Goal: Transaction & Acquisition: Book appointment/travel/reservation

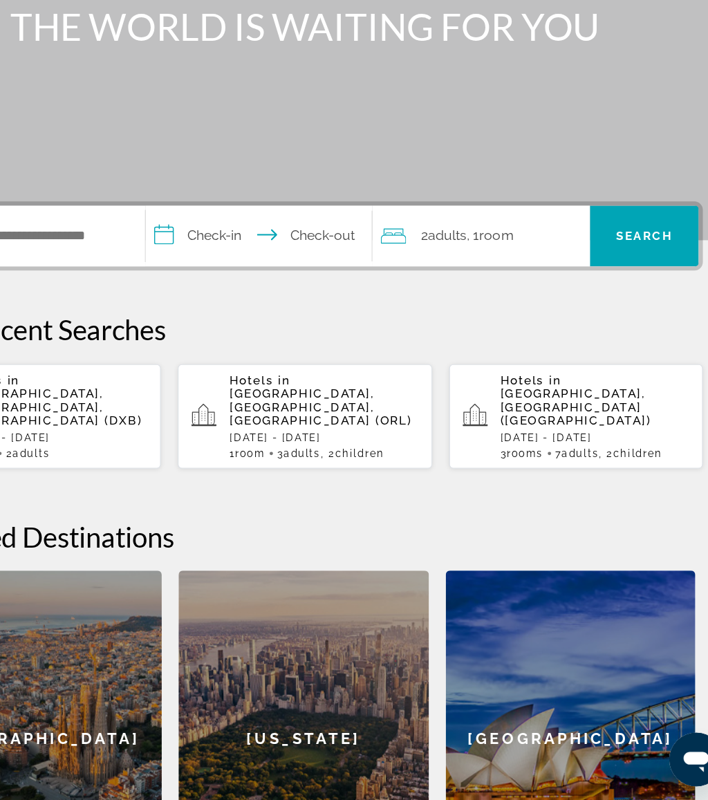
click at [436, 328] on div "2 Adult Adults , 1 Room rooms" at bounding box center [502, 337] width 172 height 19
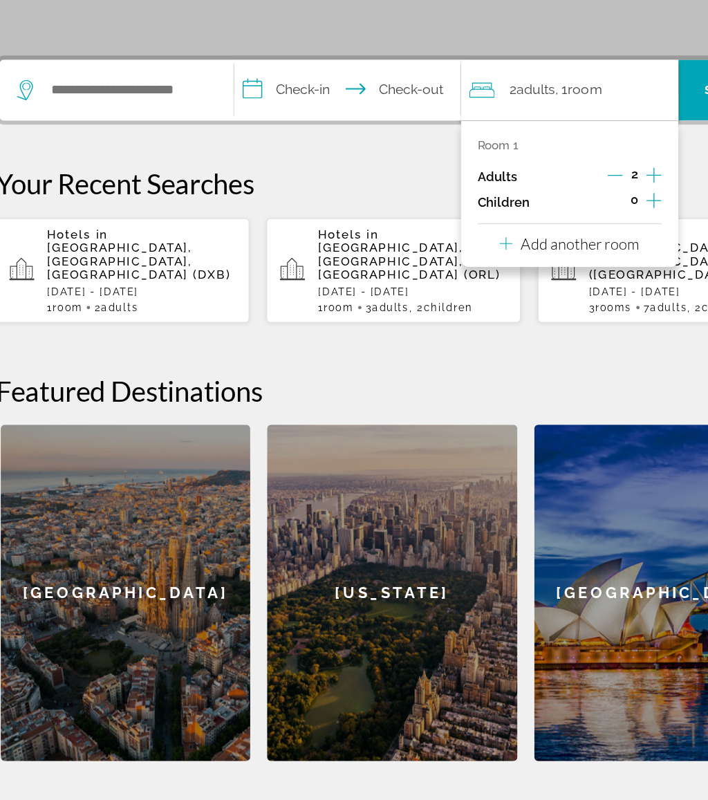
click at [514, 328] on button "Add another room" at bounding box center [498, 342] width 114 height 28
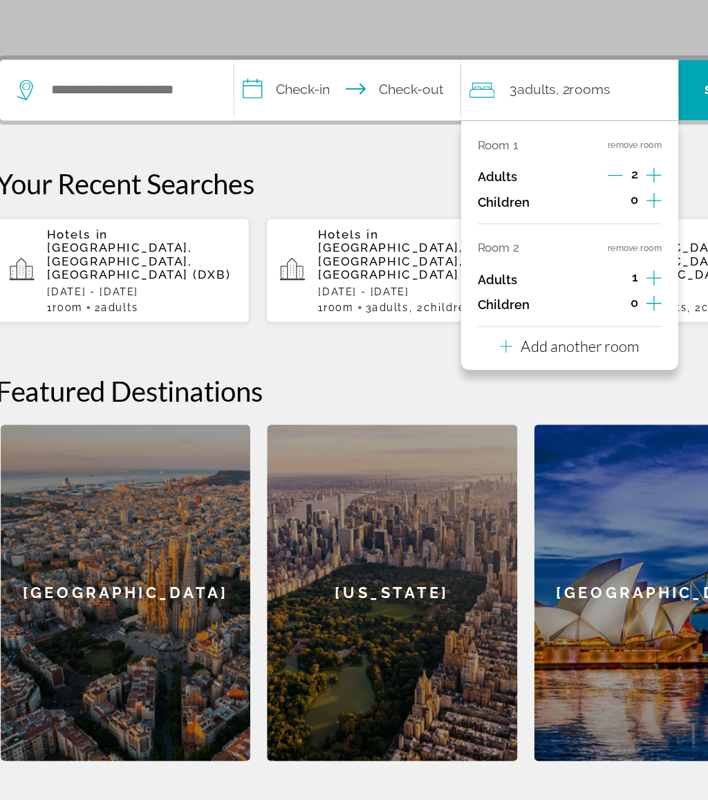
scroll to position [194, 0]
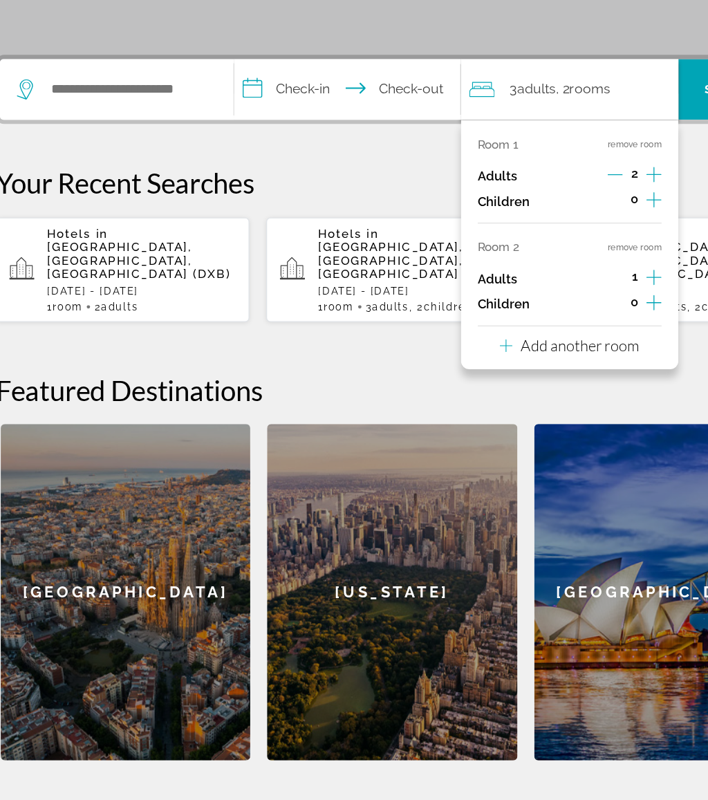
click at [524, 412] on button "Add another room" at bounding box center [498, 426] width 114 height 28
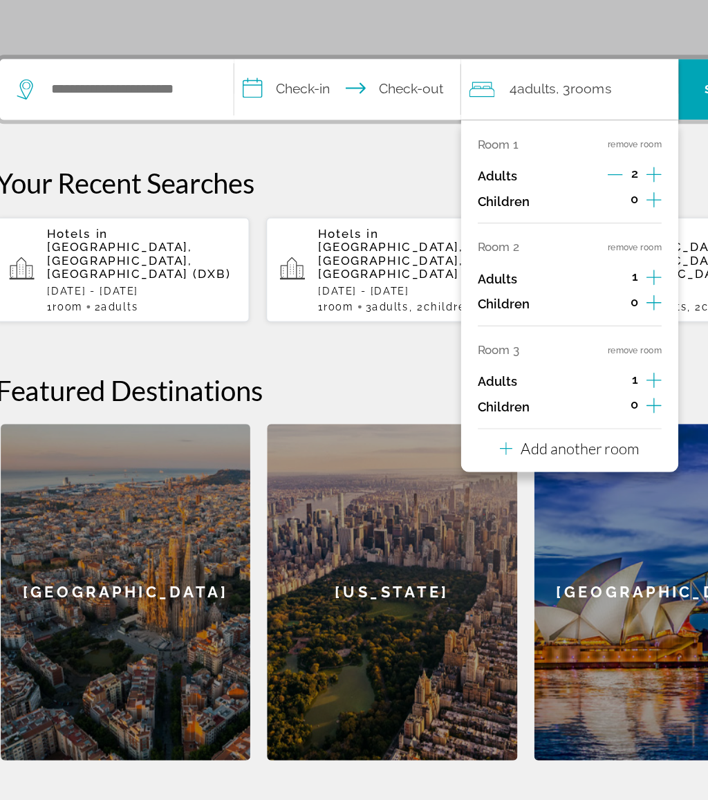
click at [502, 496] on button "Add another room" at bounding box center [498, 510] width 114 height 28
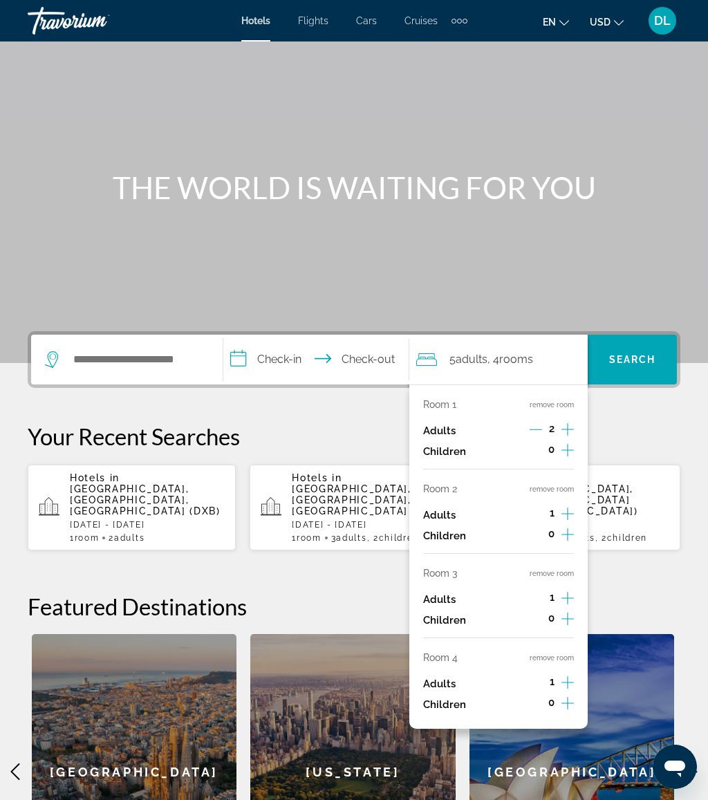
scroll to position [0, 0]
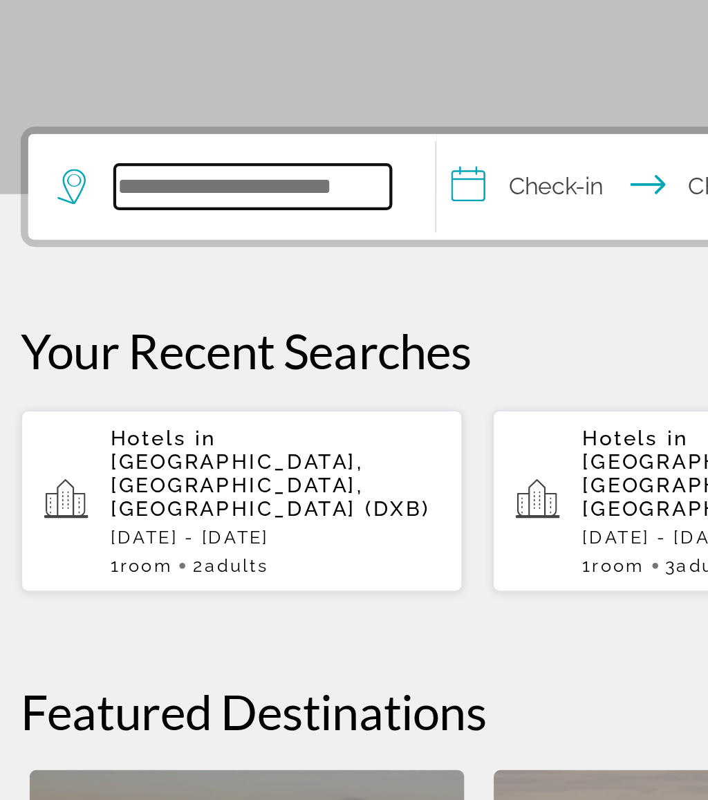
click at [128, 401] on input "Search hotel destination" at bounding box center [137, 411] width 130 height 21
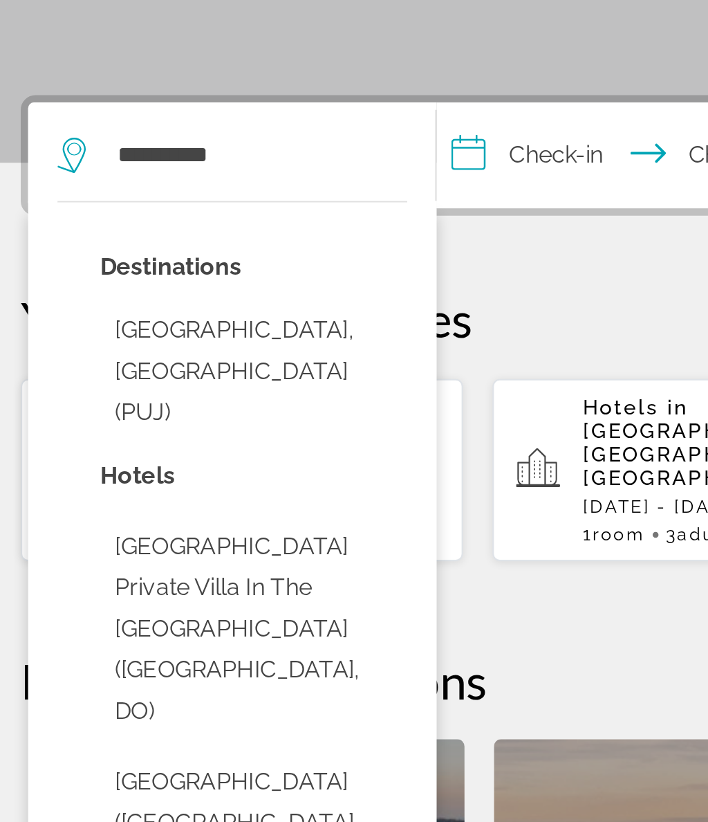
click at [154, 481] on button "[GEOGRAPHIC_DATA], [GEOGRAPHIC_DATA] (PUJ)" at bounding box center [137, 513] width 145 height 65
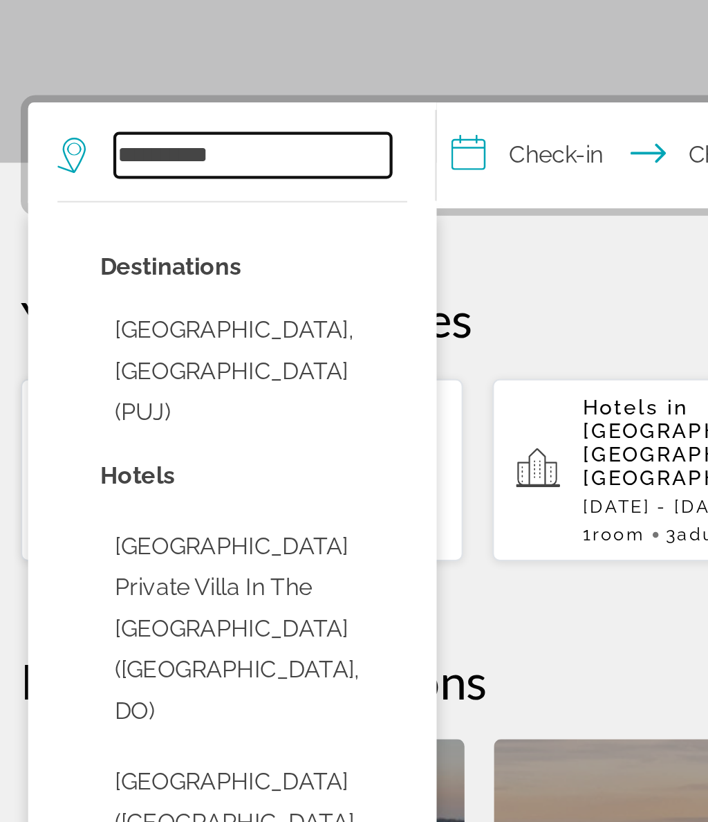
type input "**********"
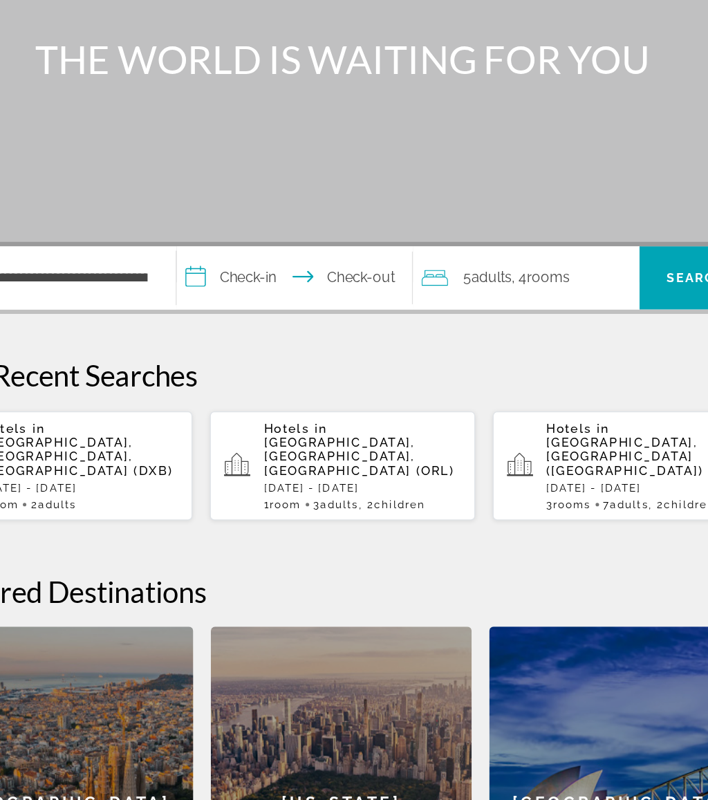
scroll to position [53, 0]
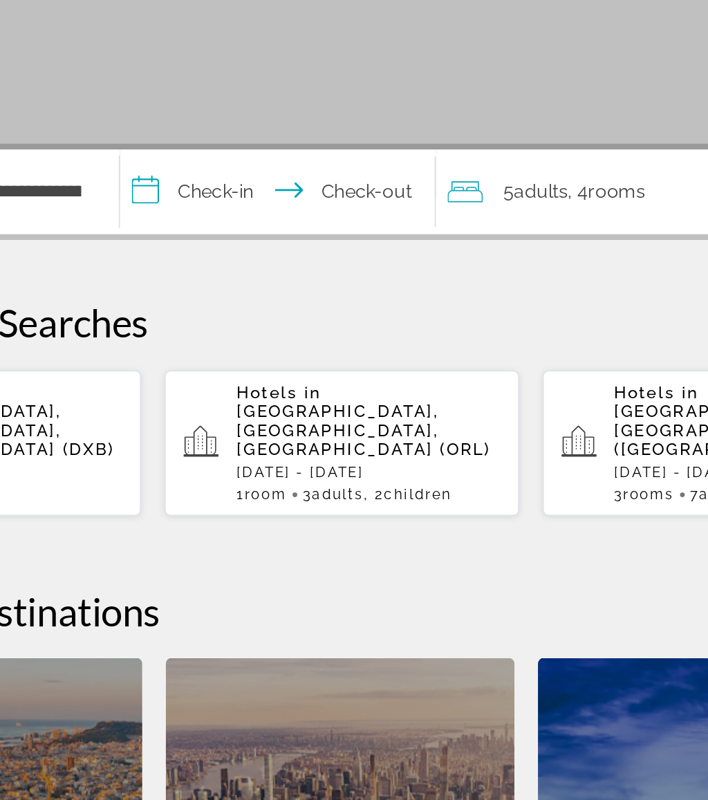
click at [223, 334] on input "**********" at bounding box center [318, 361] width 191 height 54
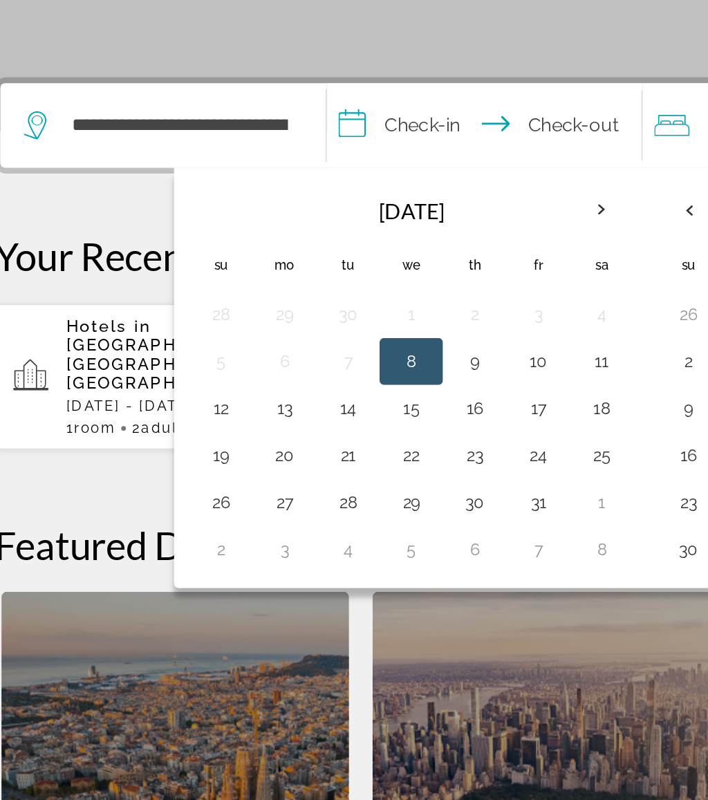
scroll to position [243, 0]
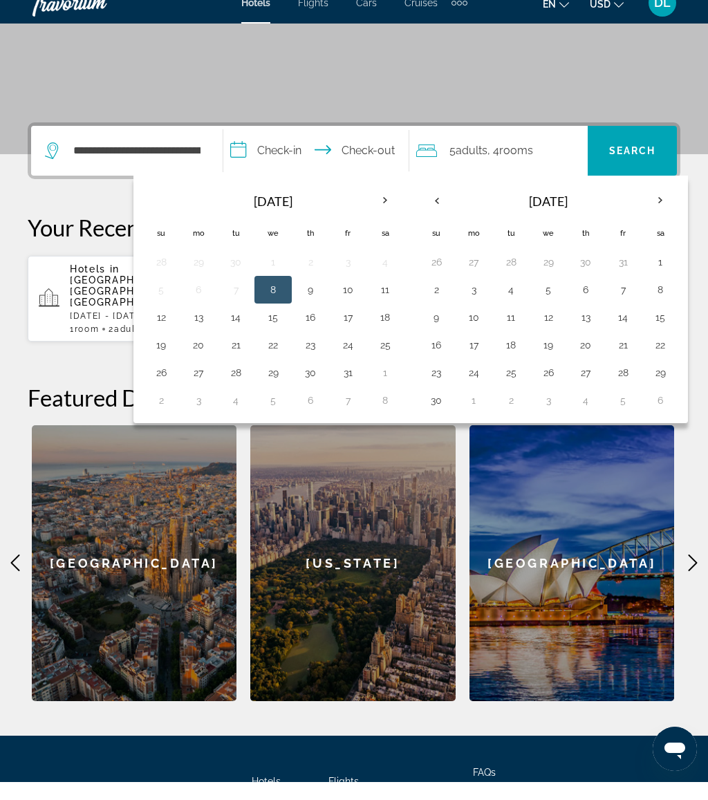
click at [351, 326] on button "17" at bounding box center [348, 335] width 22 height 19
click at [274, 353] on button "22" at bounding box center [273, 362] width 22 height 19
type input "**********"
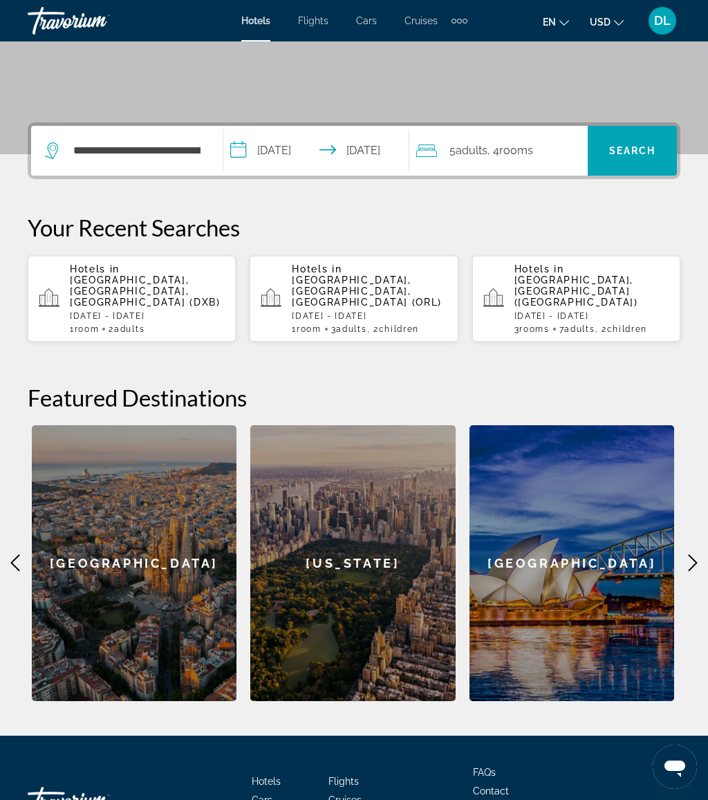
click at [621, 157] on span "Search" at bounding box center [632, 150] width 89 height 33
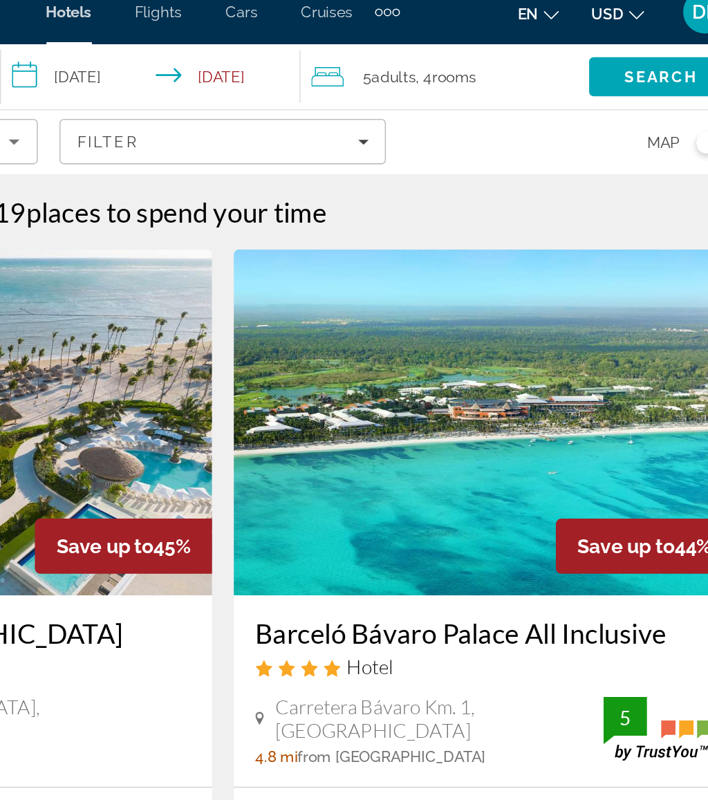
click at [478, 57] on span ", 4 Room rooms" at bounding box center [497, 62] width 39 height 19
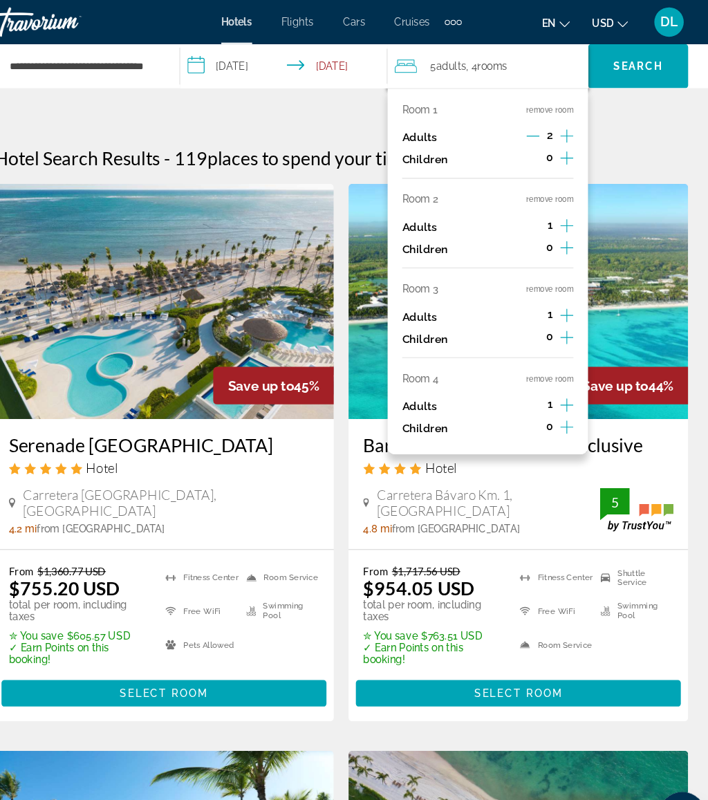
click at [528, 352] on button "remove room" at bounding box center [550, 356] width 44 height 9
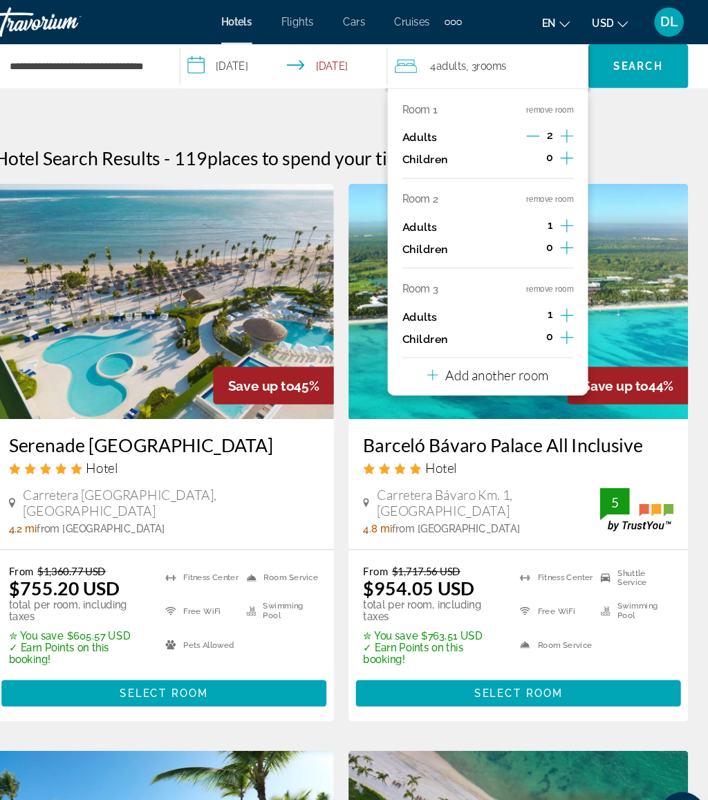
click at [528, 269] on button "remove room" at bounding box center [550, 272] width 44 height 9
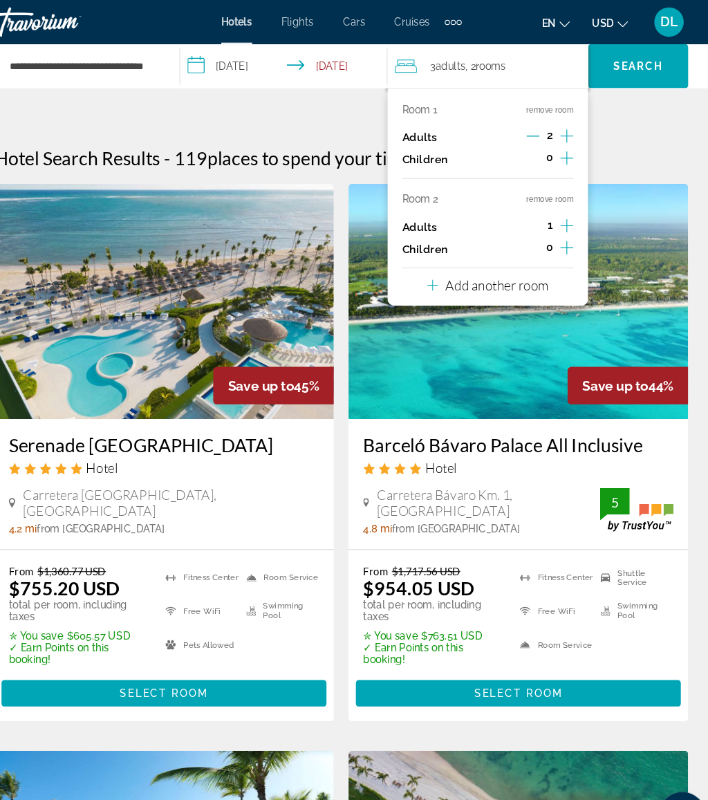
click at [560, 212] on icon "Increment adults" at bounding box center [566, 212] width 12 height 17
click at [560, 231] on icon "Increment children" at bounding box center [566, 233] width 12 height 17
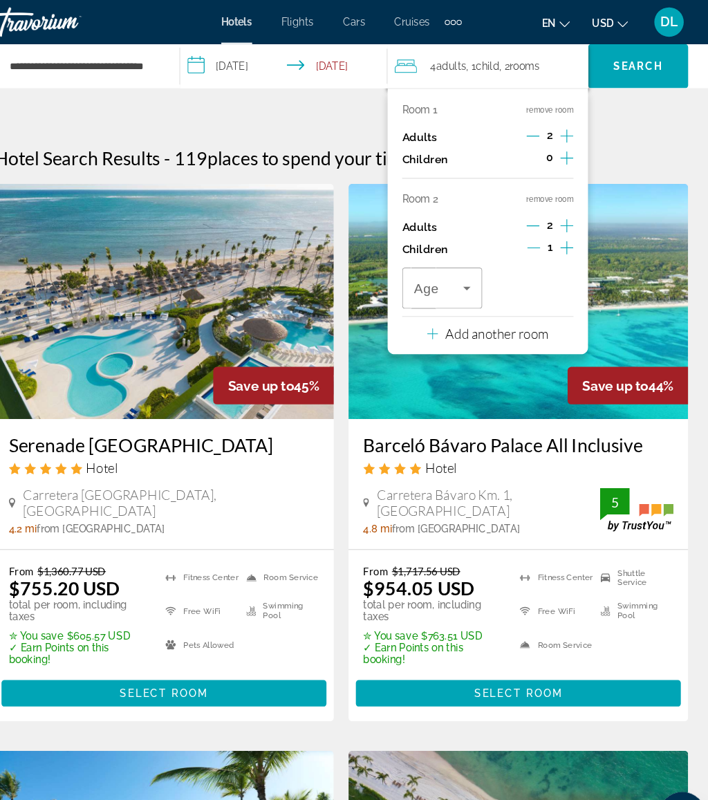
click at [464, 271] on icon "Travelers: 4 adults, 1 child" at bounding box center [472, 271] width 17 height 17
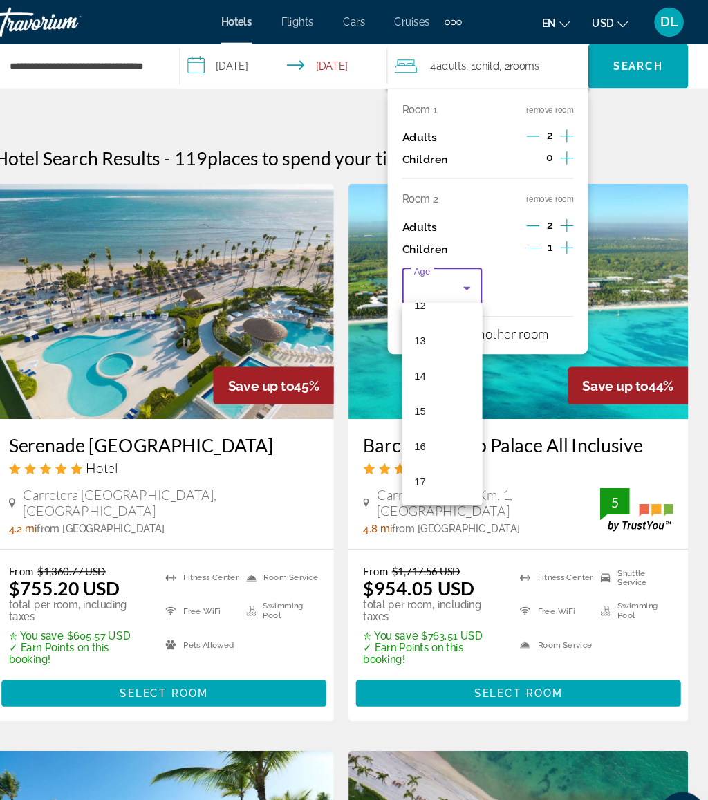
scroll to position [419, 0]
click at [450, 359] on mat-option "14" at bounding box center [449, 353] width 75 height 33
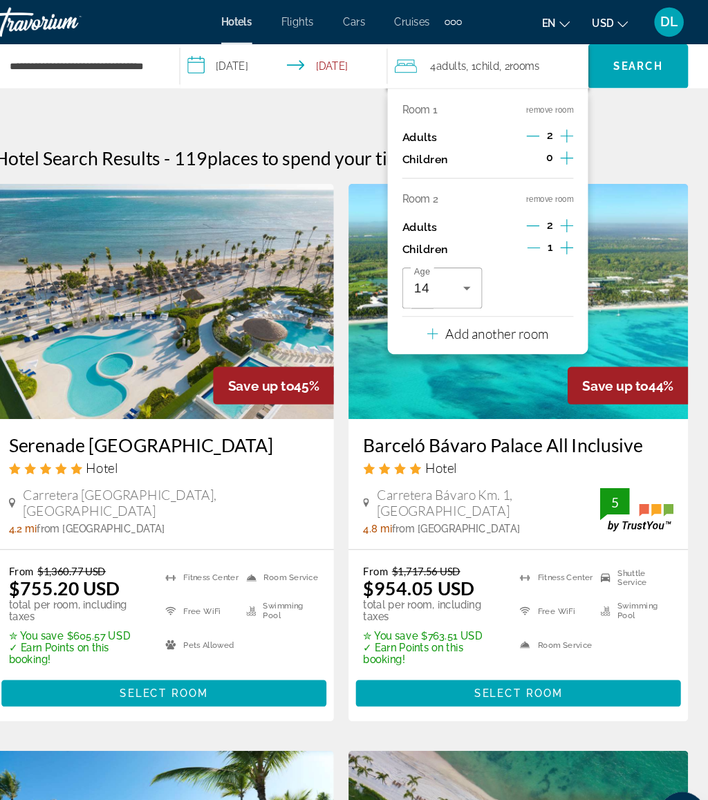
click at [560, 120] on icon "Increment adults" at bounding box center [566, 128] width 12 height 17
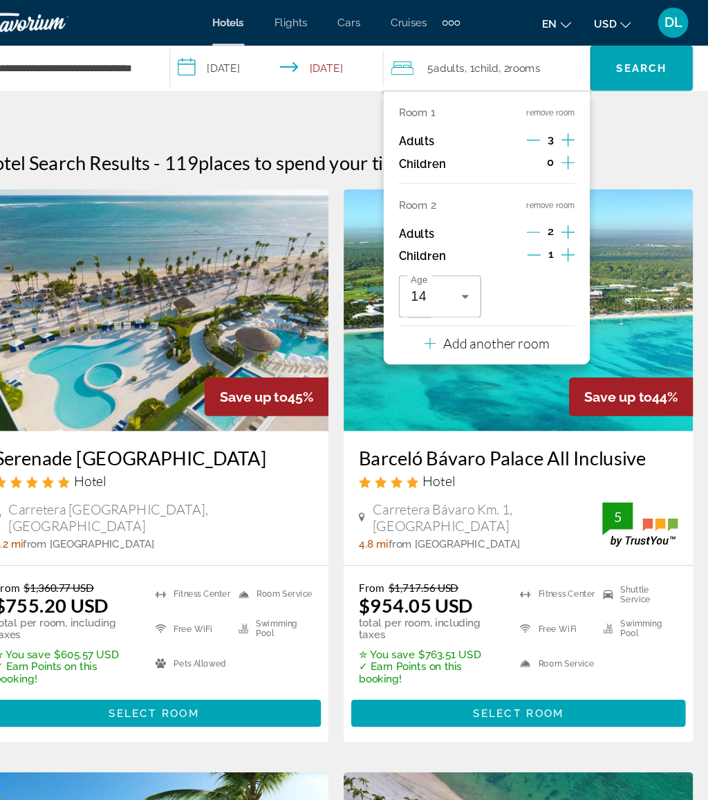
click at [587, 53] on span "Search" at bounding box center [634, 62] width 94 height 33
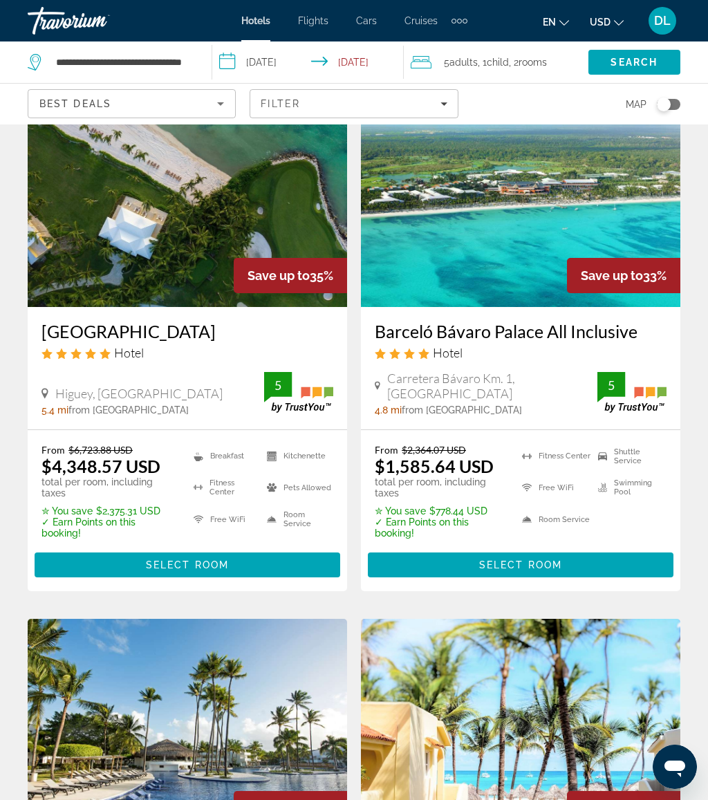
scroll to position [37, 0]
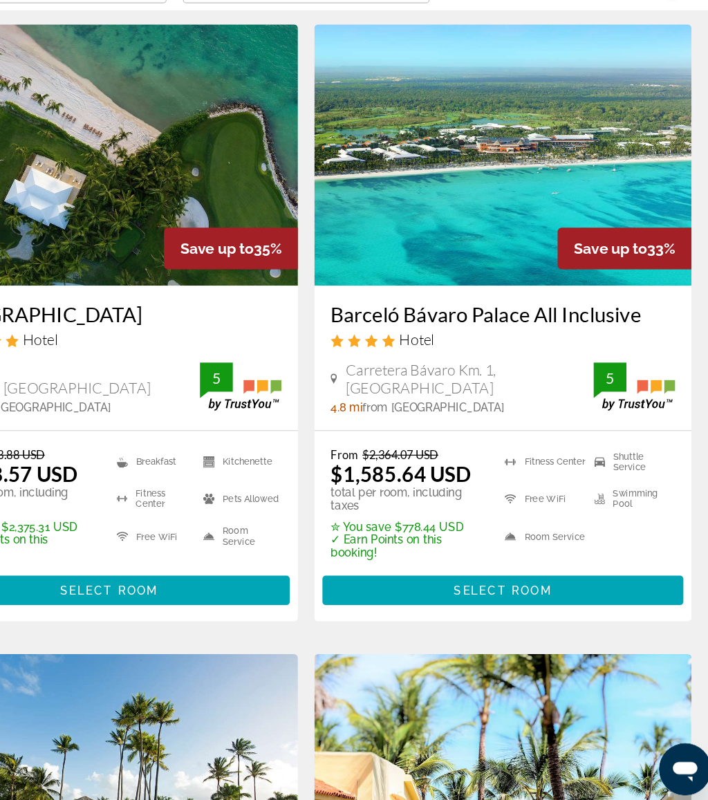
click at [497, 599] on span "Main content" at bounding box center [521, 615] width 306 height 33
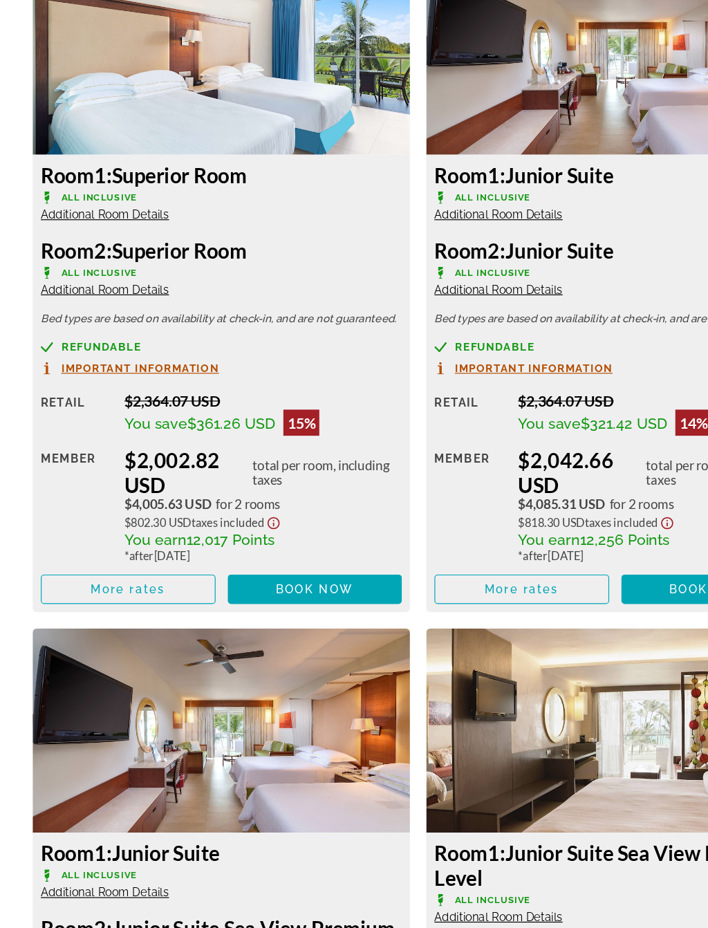
scroll to position [2284, 0]
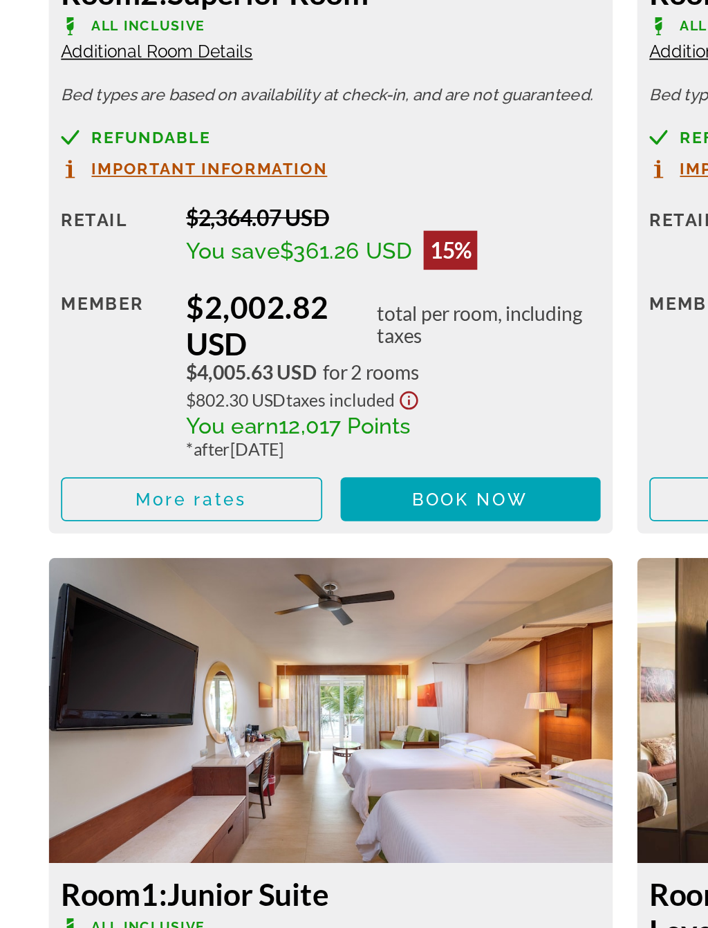
click at [293, 622] on span "Book now" at bounding box center [267, 627] width 66 height 11
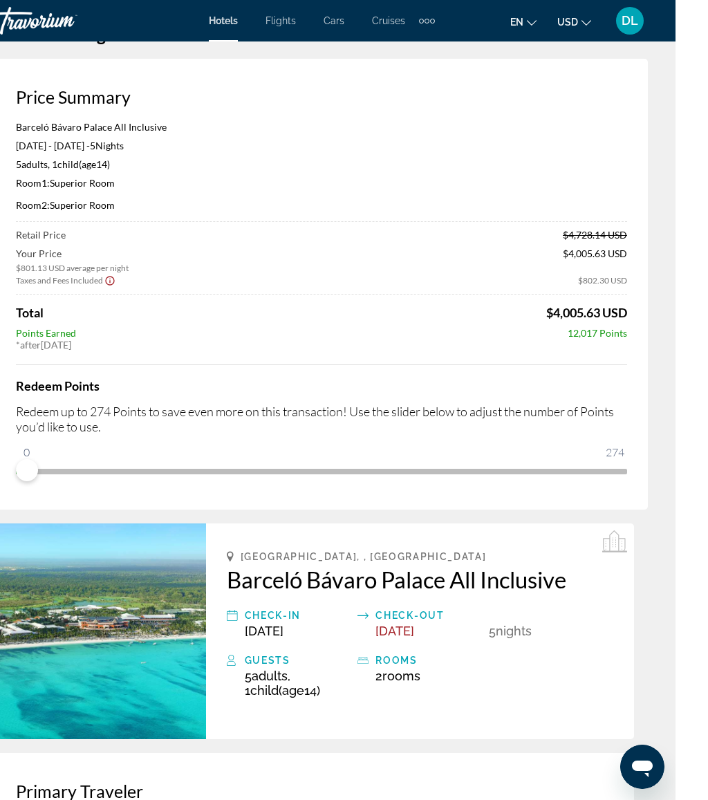
scroll to position [70, 0]
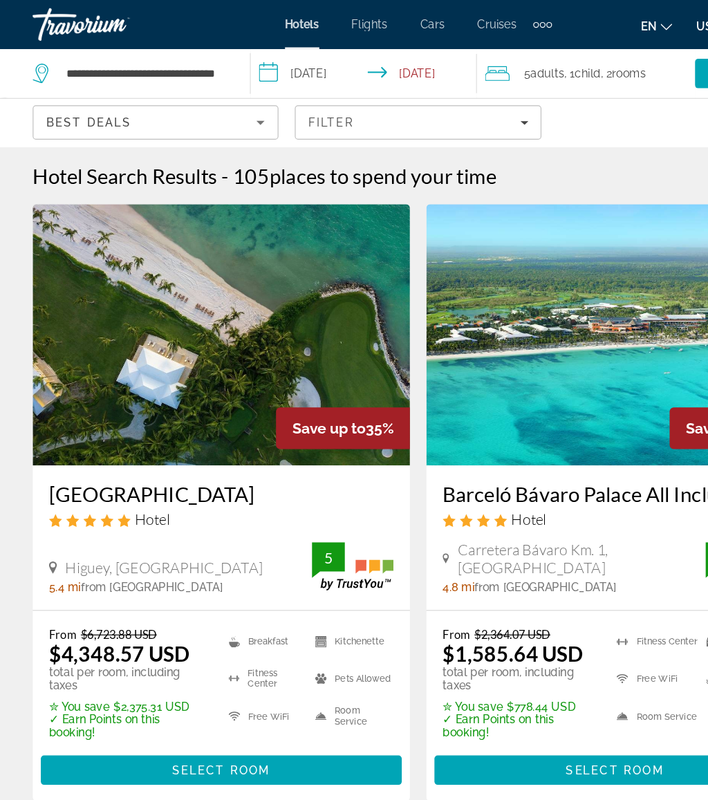
click at [273, 66] on input "**********" at bounding box center [310, 65] width 197 height 46
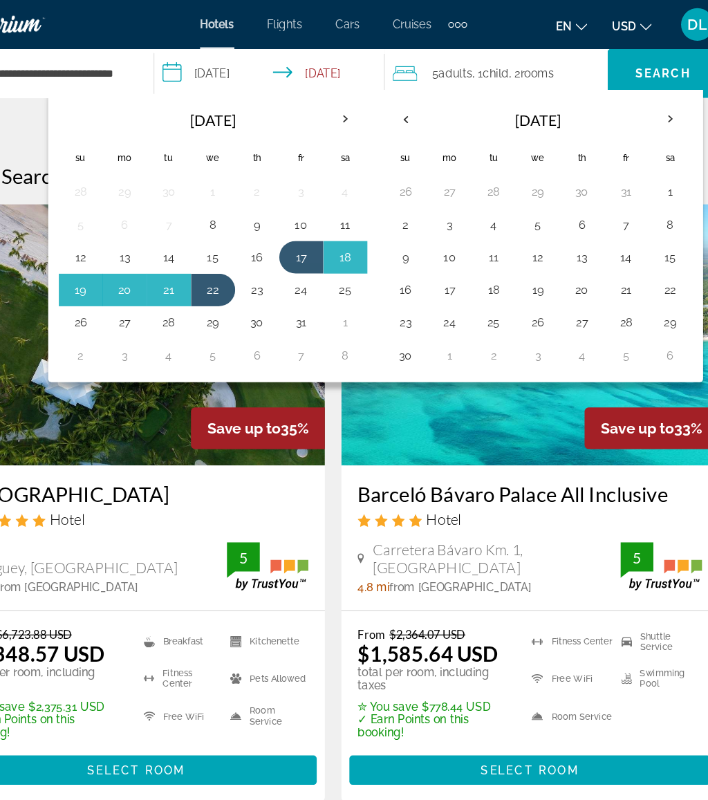
click at [442, 280] on button "24" at bounding box center [453, 273] width 22 height 19
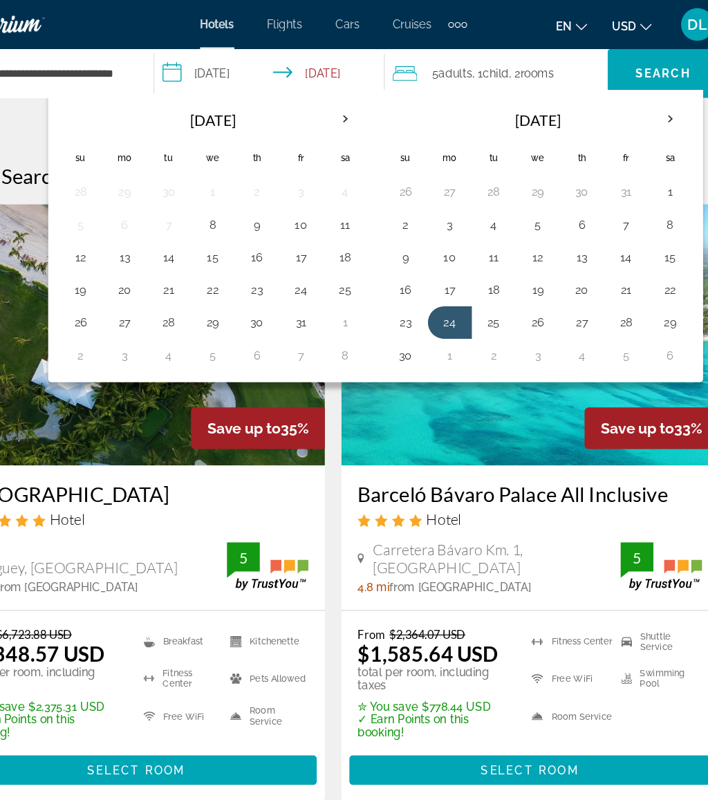
click at [405, 304] on button "30" at bounding box center [416, 300] width 22 height 19
type input "**********"
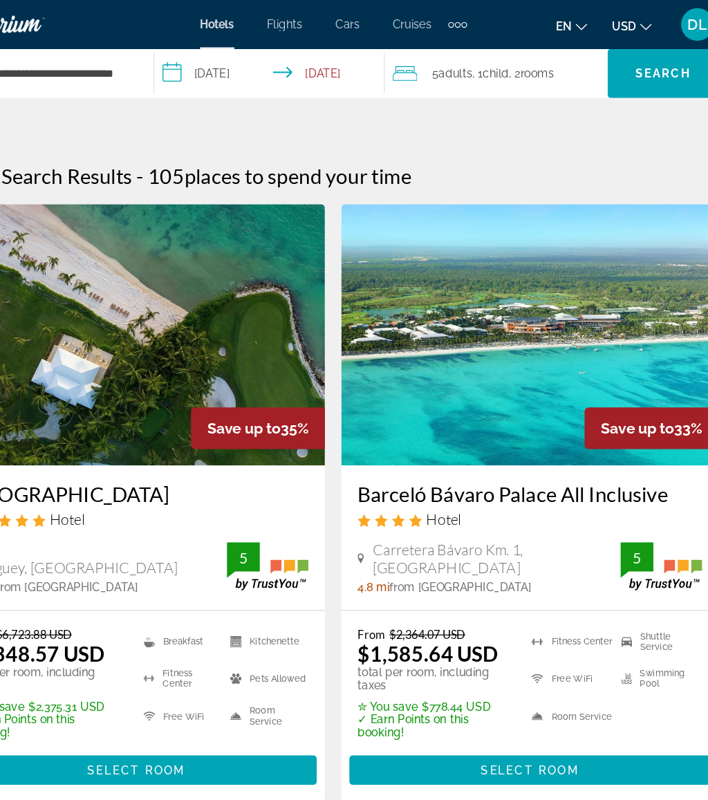
click at [513, 57] on span "rooms" at bounding box center [527, 62] width 28 height 11
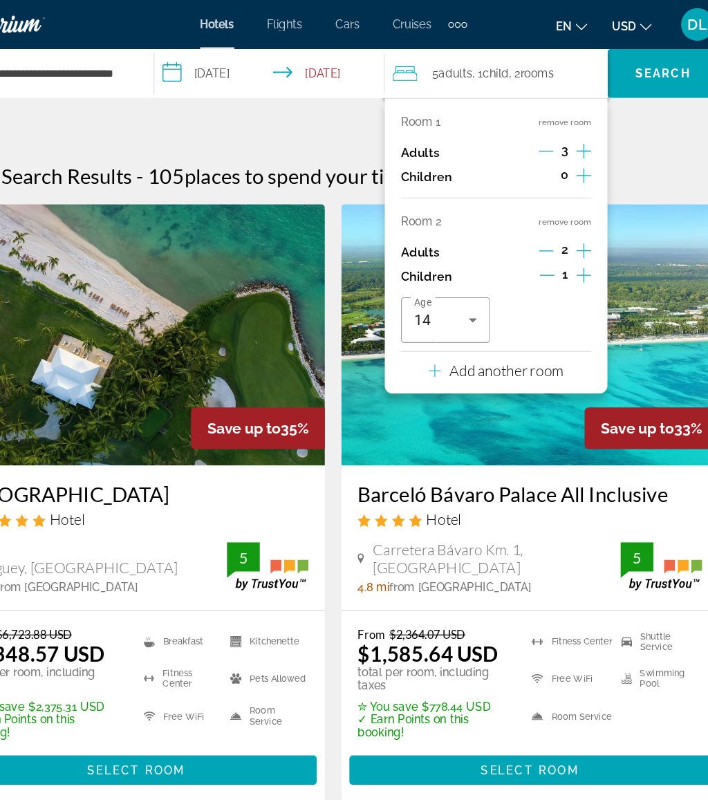
click at [460, 309] on p "Add another room" at bounding box center [500, 313] width 97 height 15
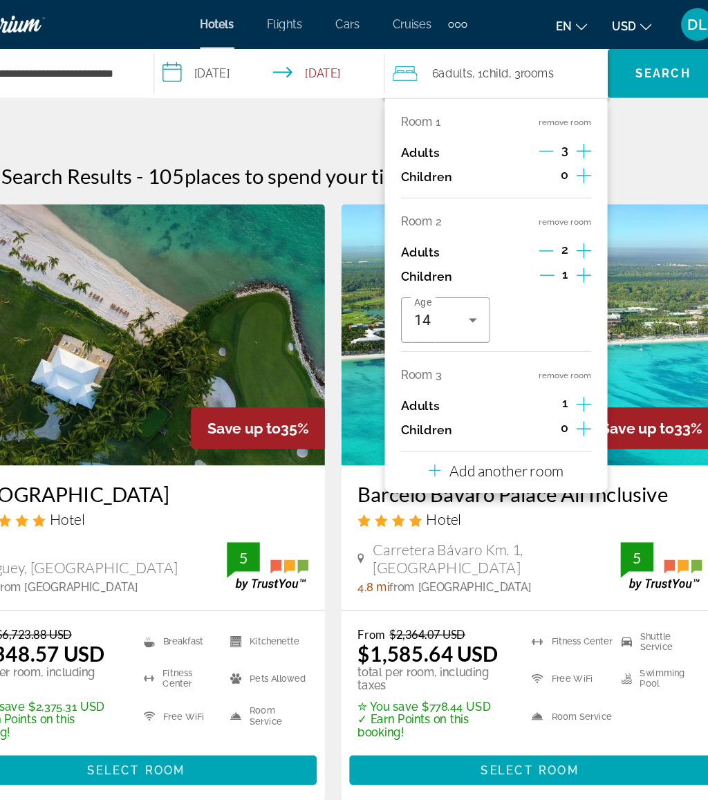
click at [560, 336] on icon "Increment adults" at bounding box center [566, 342] width 12 height 12
click at [560, 357] on icon "Increment children" at bounding box center [566, 363] width 12 height 12
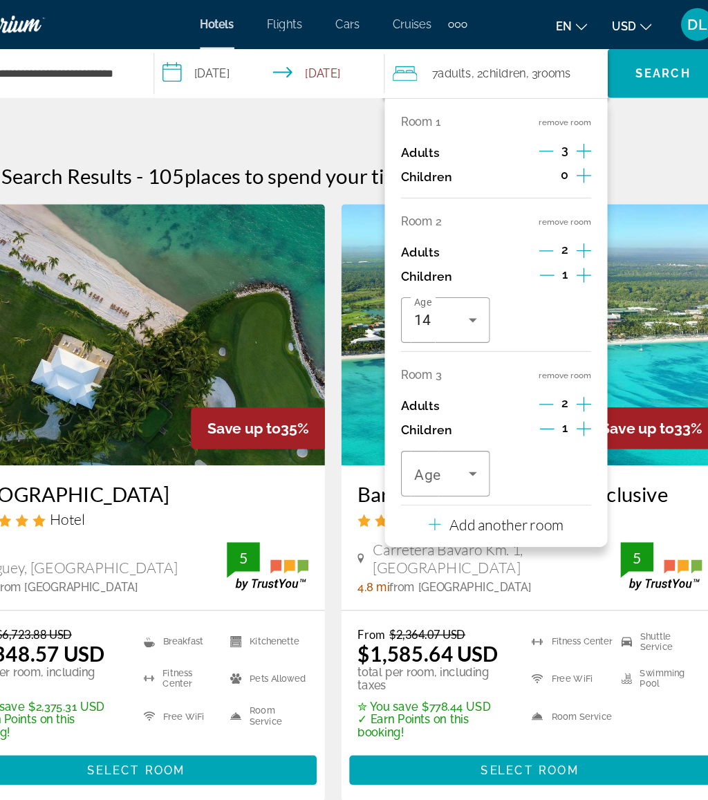
click at [464, 393] on icon "Travelers: 7 adults, 2 children" at bounding box center [472, 401] width 17 height 17
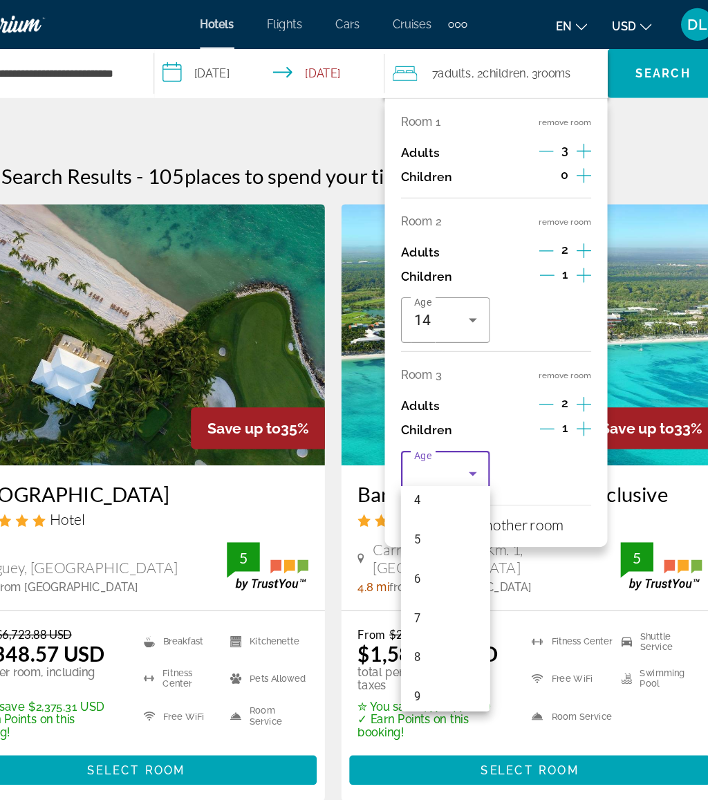
scroll to position [359, 0]
click at [412, 442] on mat-option "11" at bounding box center [449, 440] width 75 height 33
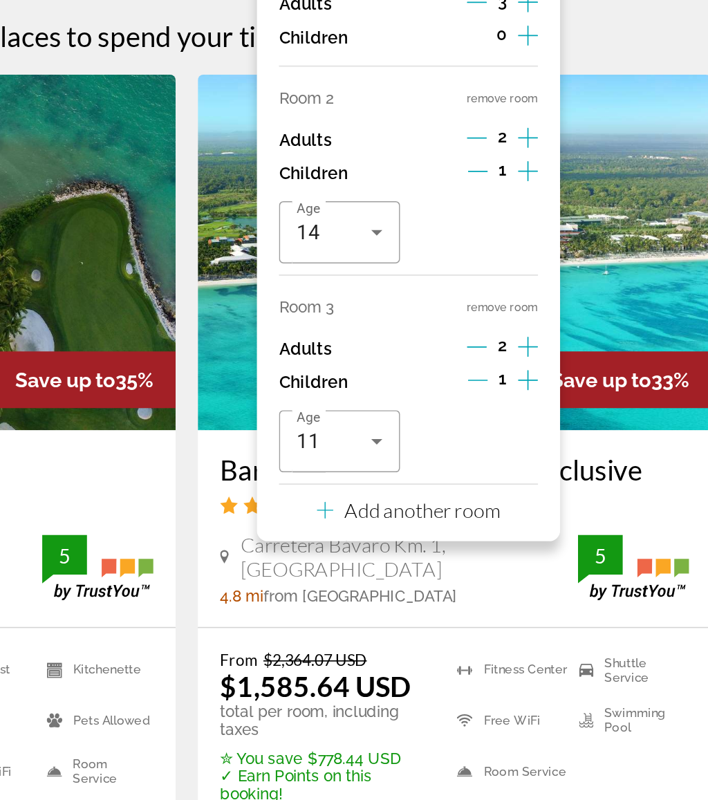
click at [452, 436] on p "Add another room" at bounding box center [500, 443] width 97 height 15
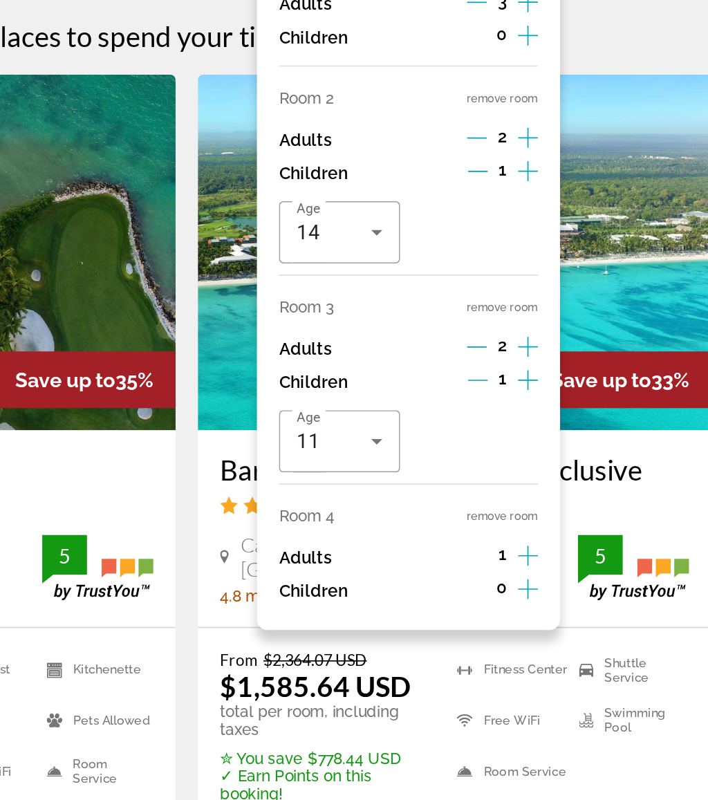
click at [560, 464] on icon "Increment adults" at bounding box center [566, 472] width 12 height 17
click at [560, 485] on icon "Increment children" at bounding box center [566, 493] width 12 height 17
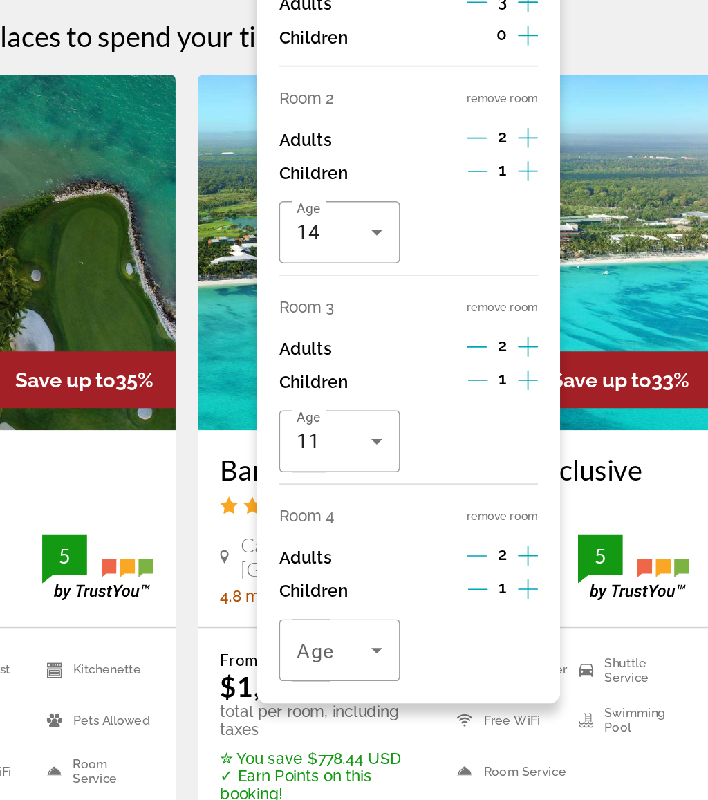
click at [464, 523] on icon "Travelers: 9 adults, 3 children" at bounding box center [472, 531] width 17 height 17
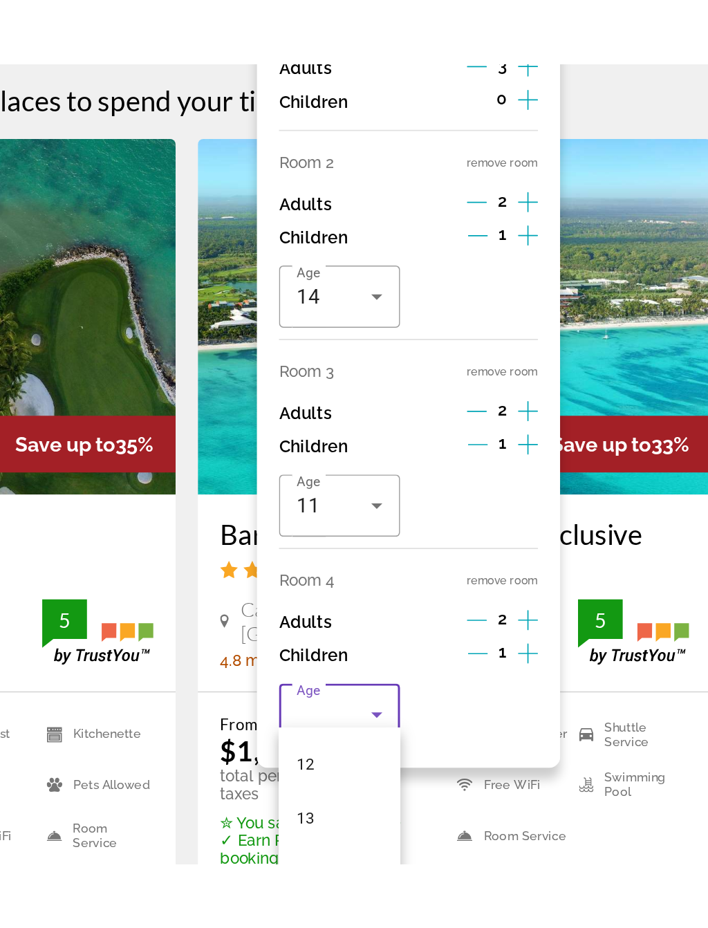
scroll to position [400, 0]
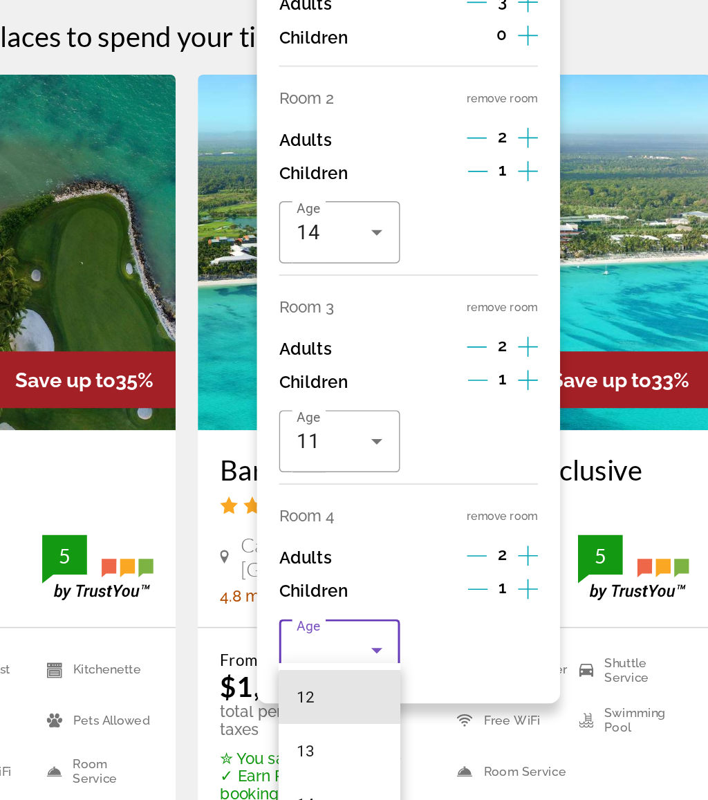
click at [412, 544] on mat-option "12" at bounding box center [449, 560] width 75 height 33
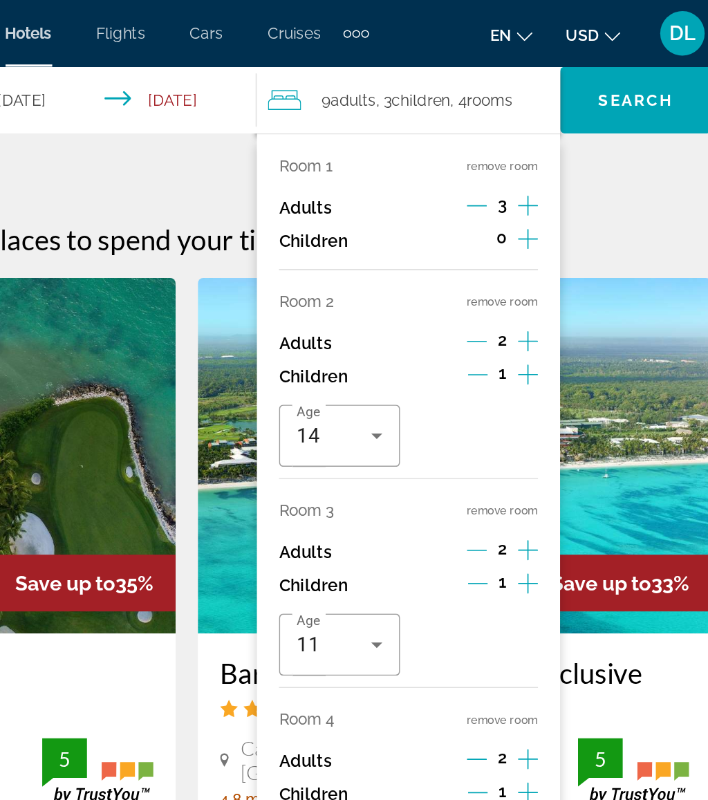
click at [610, 59] on span "Search" at bounding box center [633, 62] width 47 height 11
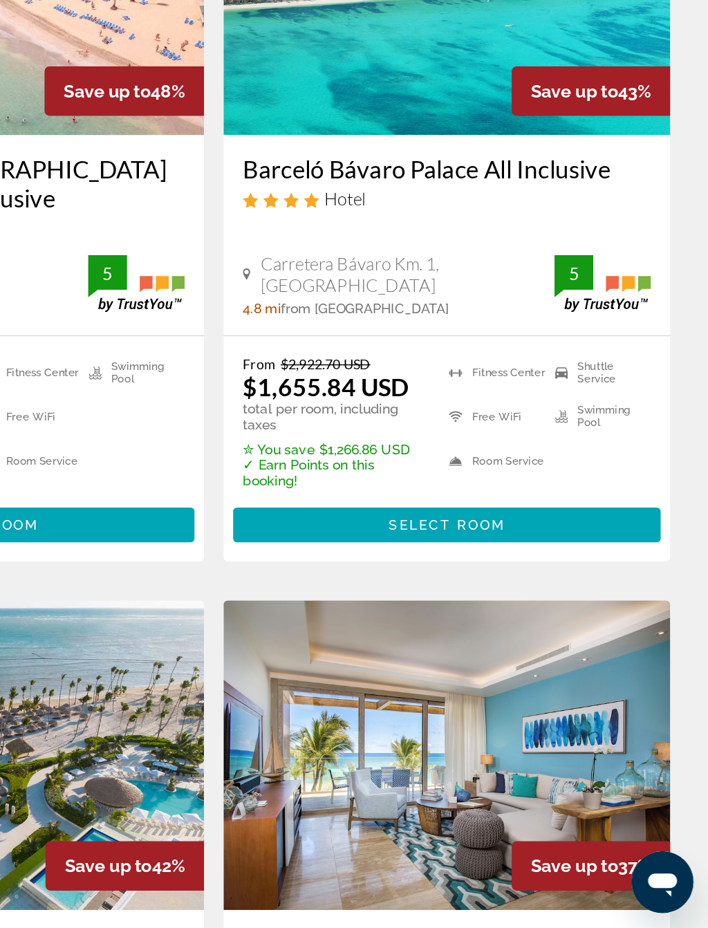
click at [479, 634] on span "Select Room" at bounding box center [520, 639] width 83 height 11
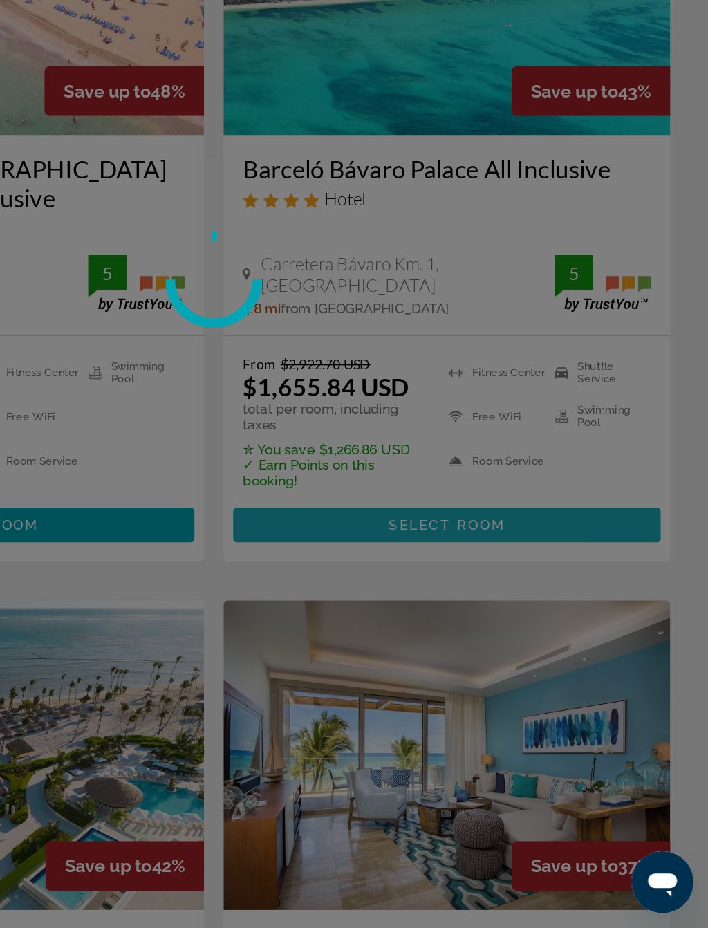
scroll to position [34, 0]
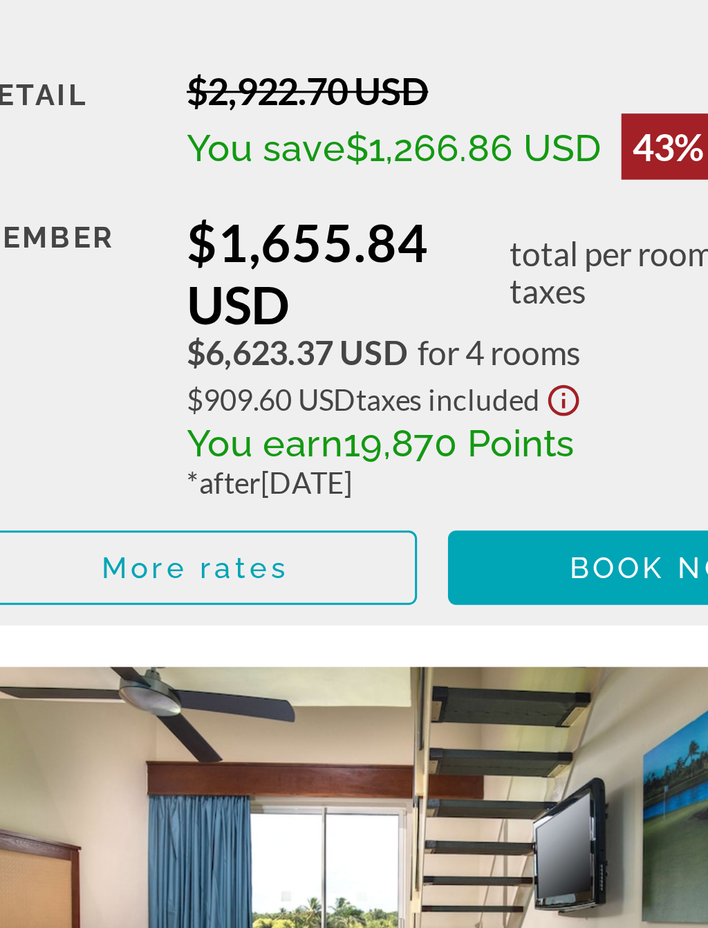
scroll to position [2293, 0]
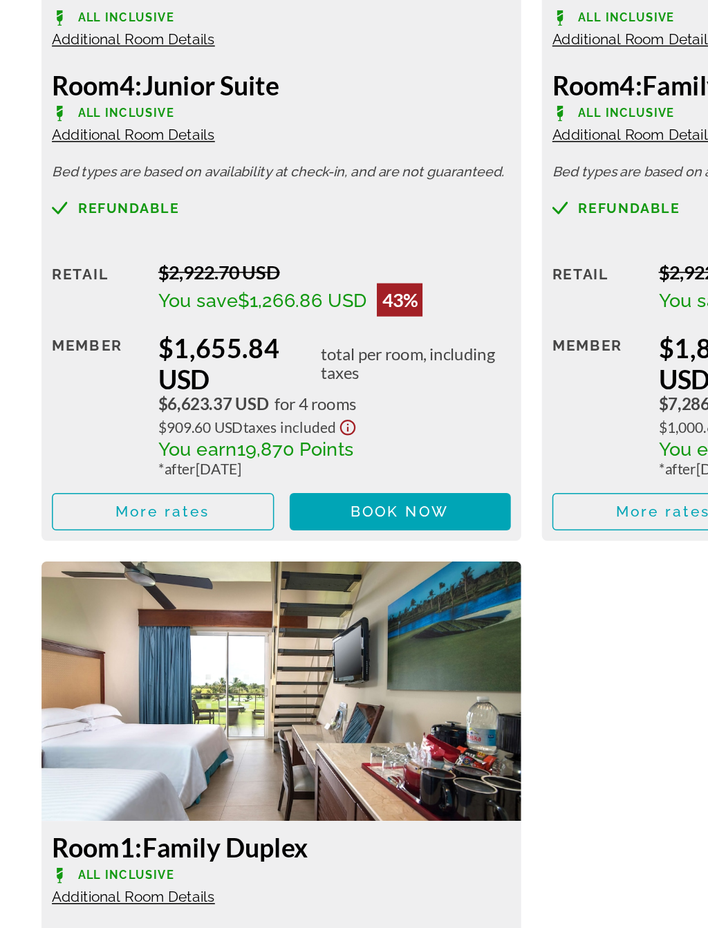
click at [306, 634] on span "Main content" at bounding box center [267, 650] width 148 height 33
